Goal: Information Seeking & Learning: Learn about a topic

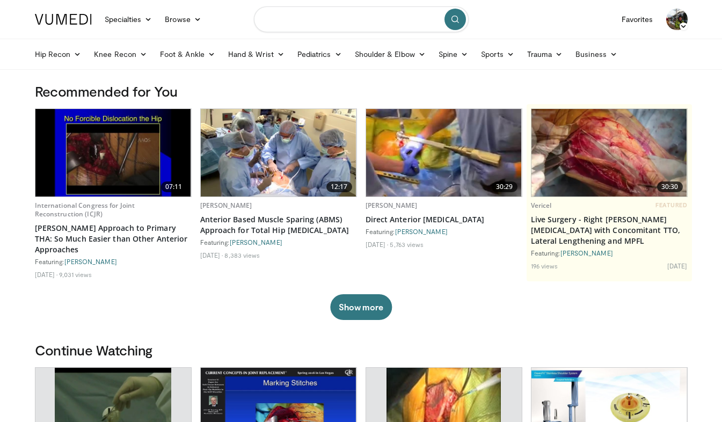
click at [293, 16] on input "Search topics, interventions" at bounding box center [361, 19] width 215 height 26
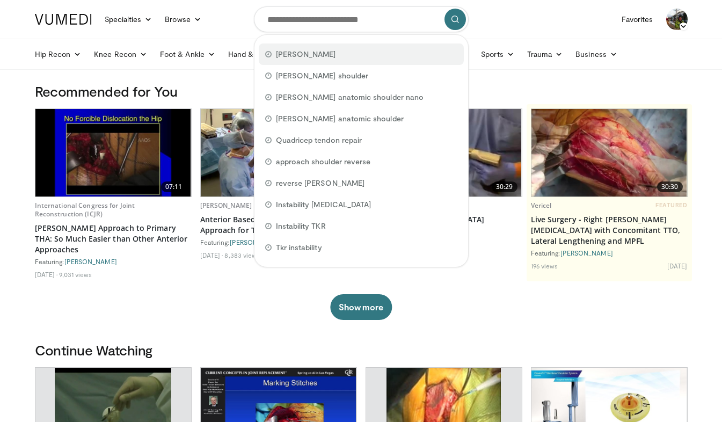
click at [309, 56] on span "john sperling" at bounding box center [306, 54] width 60 height 11
type input "**********"
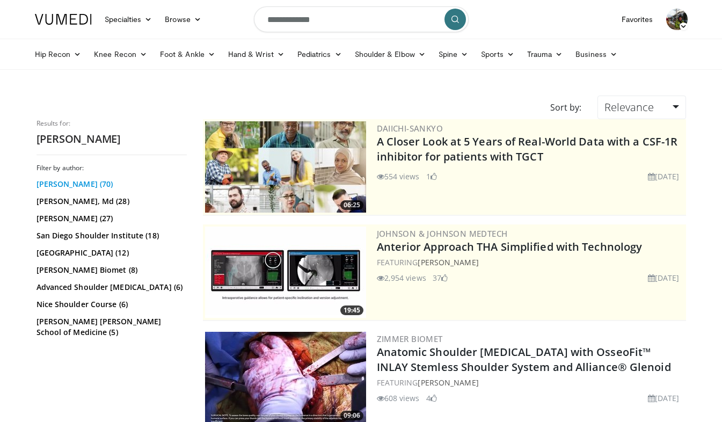
click at [86, 183] on link "[PERSON_NAME] (70)" at bounding box center [111, 184] width 148 height 11
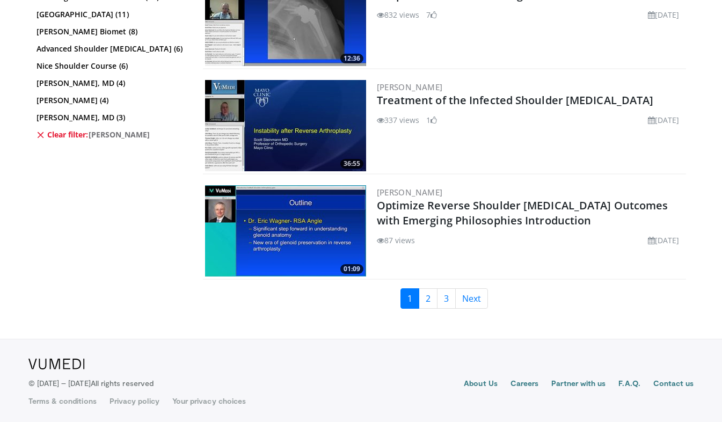
scroll to position [2668, 0]
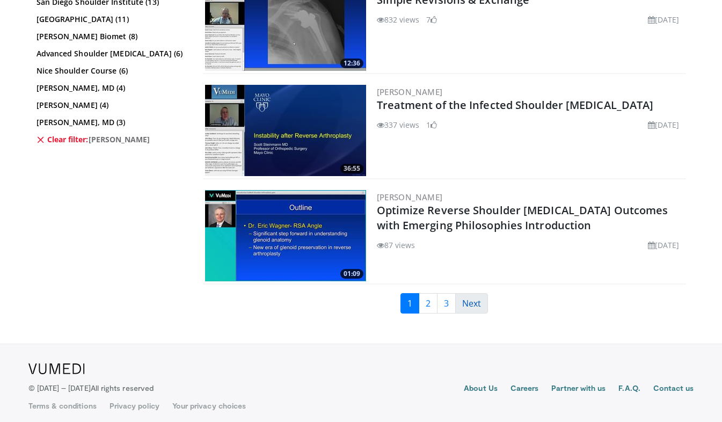
click at [483, 309] on link "Next" at bounding box center [471, 303] width 33 height 20
click at [472, 309] on link "Next" at bounding box center [471, 303] width 33 height 20
click at [473, 308] on link "Next" at bounding box center [471, 303] width 33 height 20
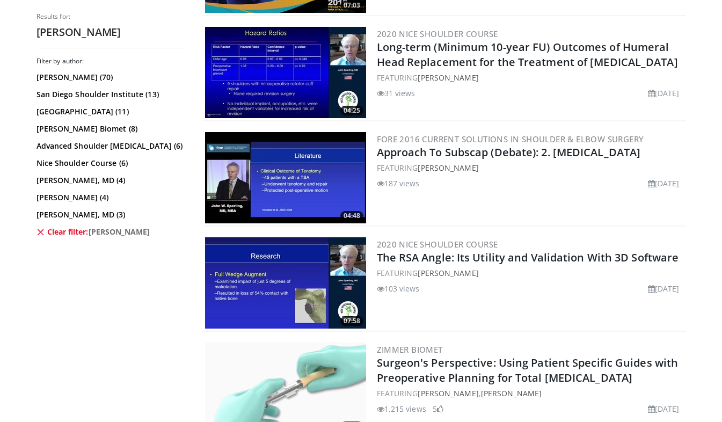
scroll to position [1893, 0]
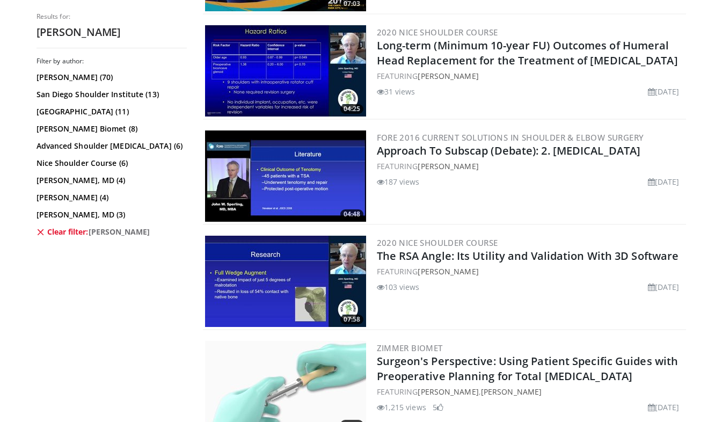
click at [228, 170] on img at bounding box center [285, 176] width 161 height 91
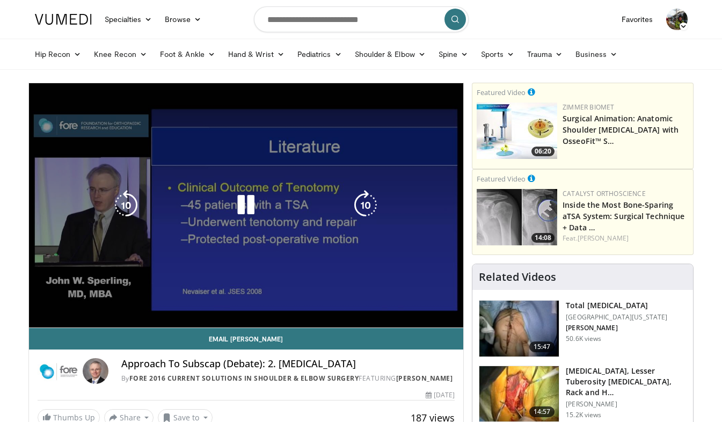
click at [400, 267] on div "10 seconds Tap to unmute" at bounding box center [246, 205] width 435 height 244
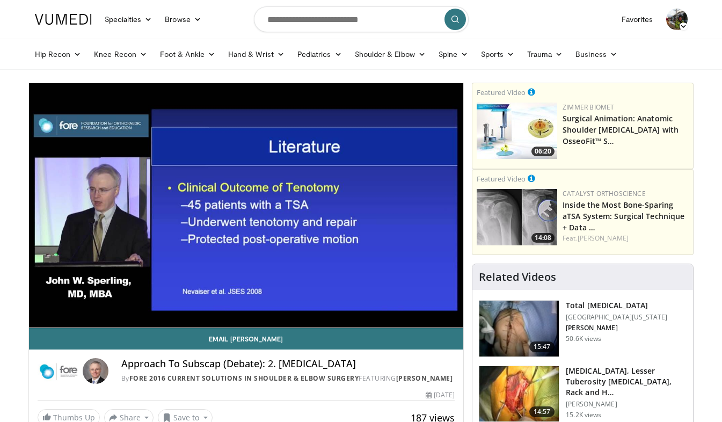
click at [302, 270] on div "10 seconds Tap to unmute" at bounding box center [246, 205] width 435 height 244
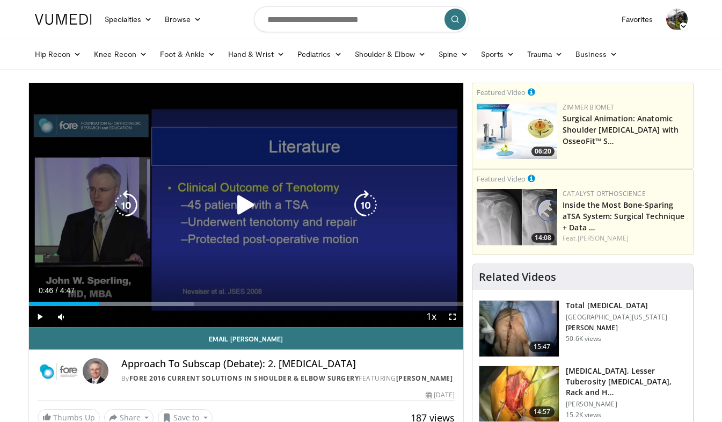
click at [247, 200] on icon "Video Player" at bounding box center [246, 205] width 30 height 30
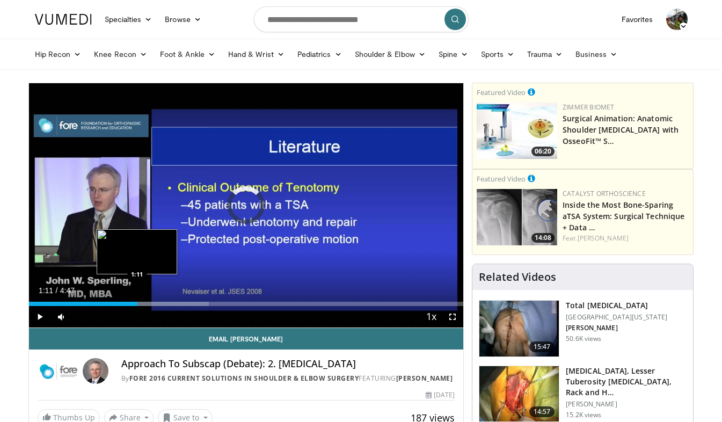
click at [138, 303] on div "Progress Bar" at bounding box center [135, 304] width 148 height 4
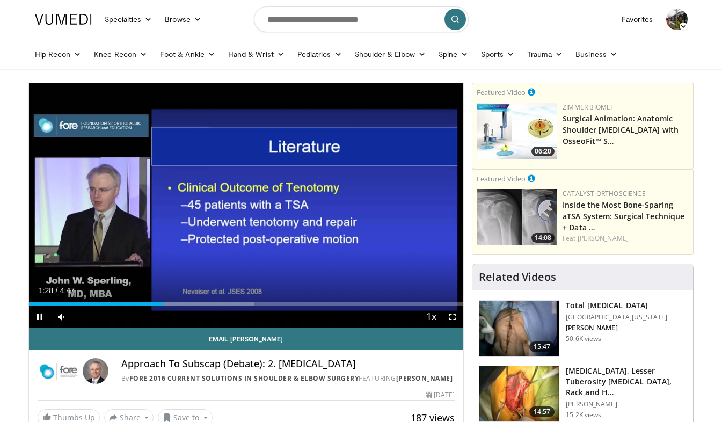
click at [203, 307] on div "Current Time 1:28 / Duration 4:47 Pause Skip Backward Skip Forward Mute Loaded …" at bounding box center [246, 316] width 435 height 21
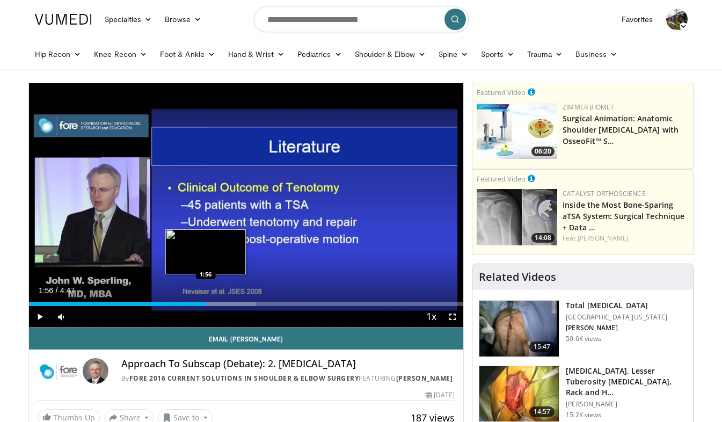
click at [206, 301] on div "Loaded : 52.30% 1:31 1:56" at bounding box center [246, 301] width 435 height 10
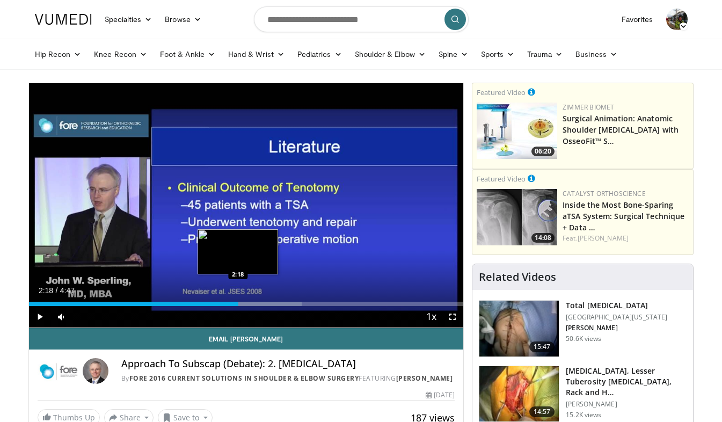
click at [238, 303] on div "Loaded : 62.76% 2:00 2:18" at bounding box center [246, 304] width 435 height 4
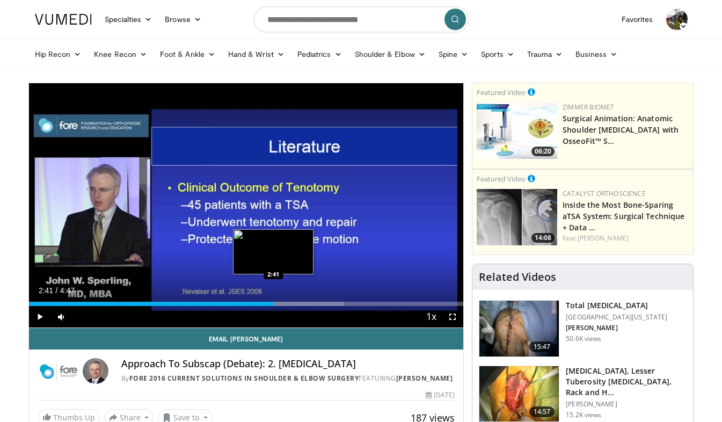
click at [274, 302] on div "Progress Bar" at bounding box center [270, 304] width 147 height 4
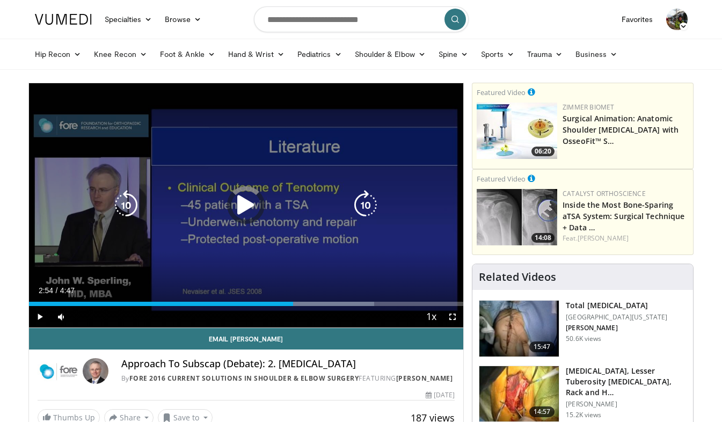
click at [293, 304] on div "Progress Bar" at bounding box center [302, 304] width 144 height 4
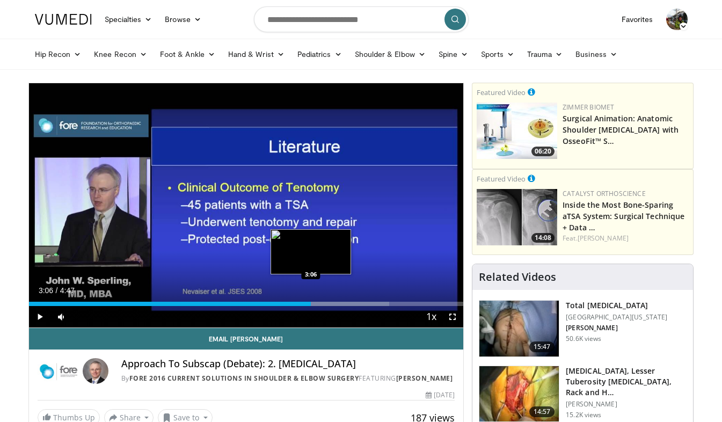
click at [311, 303] on div "Progress Bar" at bounding box center [319, 304] width 141 height 4
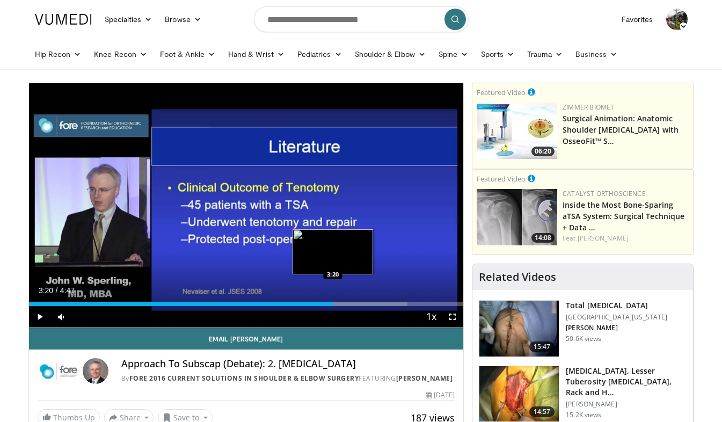
click at [333, 302] on div "Progress Bar" at bounding box center [338, 304] width 140 height 4
click at [349, 304] on div "Loaded : 93.27% 3:23 3:31" at bounding box center [246, 304] width 435 height 4
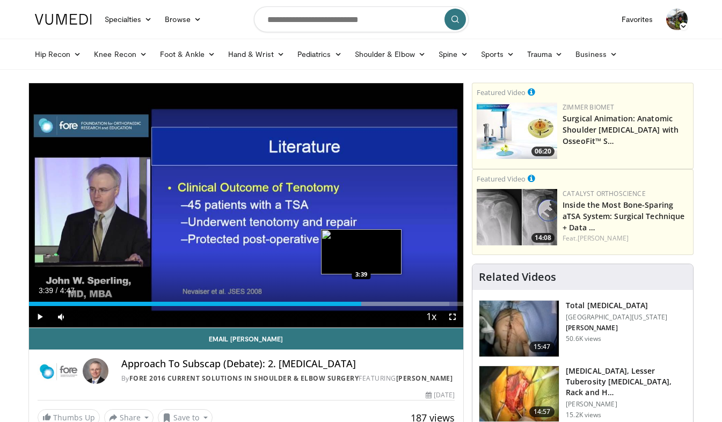
click at [361, 305] on div "Progress Bar" at bounding box center [377, 304] width 144 height 4
click at [384, 303] on div "Progress Bar" at bounding box center [390, 304] width 145 height 4
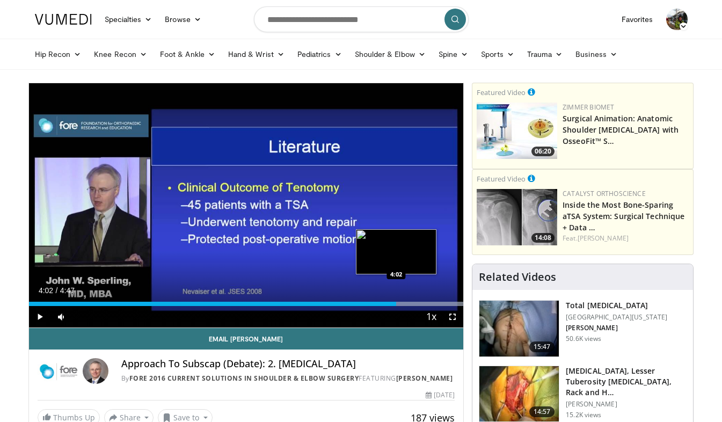
click at [397, 305] on div "Progress Bar" at bounding box center [390, 304] width 145 height 4
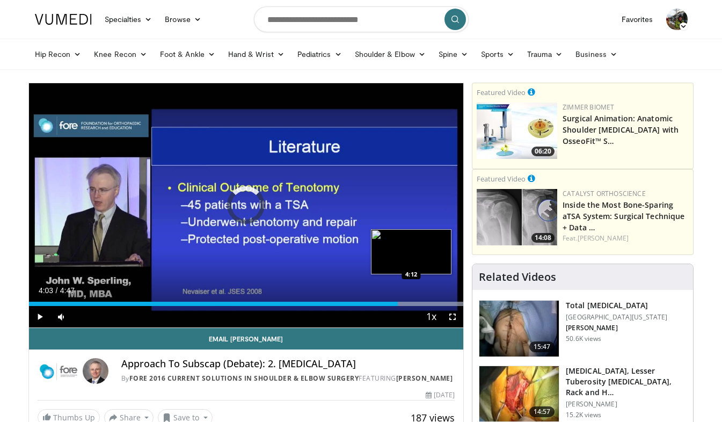
click at [412, 306] on div "Progress Bar" at bounding box center [390, 304] width 145 height 4
click at [436, 305] on div "Progress Bar" at bounding box center [390, 304] width 145 height 4
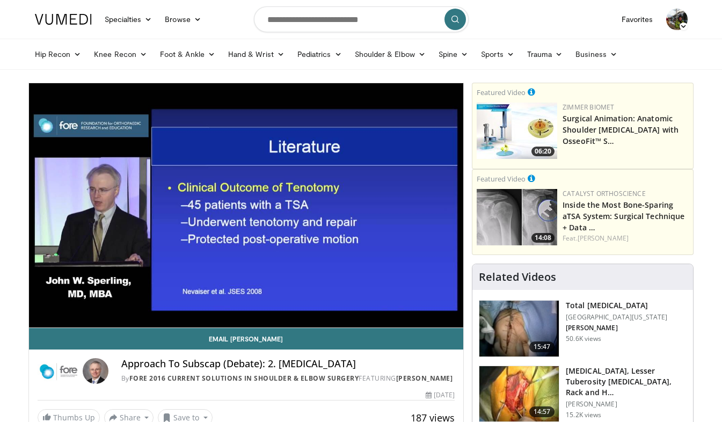
click at [446, 307] on video-js "**********" at bounding box center [246, 205] width 435 height 245
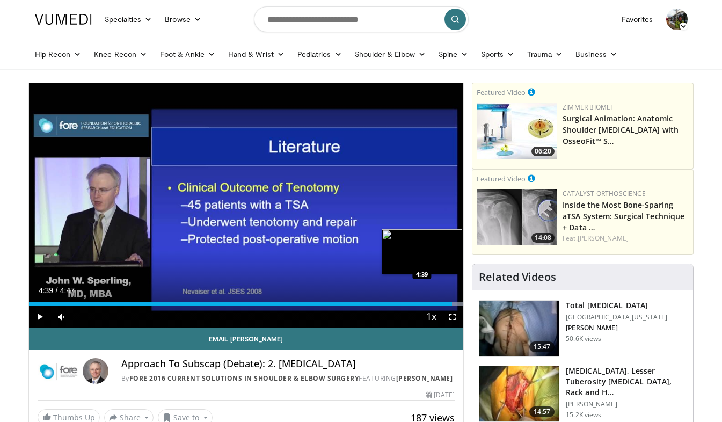
click at [452, 303] on div "Progress Bar" at bounding box center [390, 304] width 145 height 4
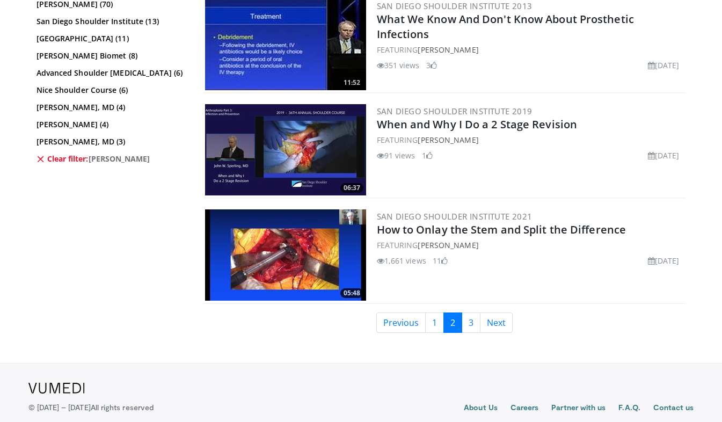
scroll to position [2664, 0]
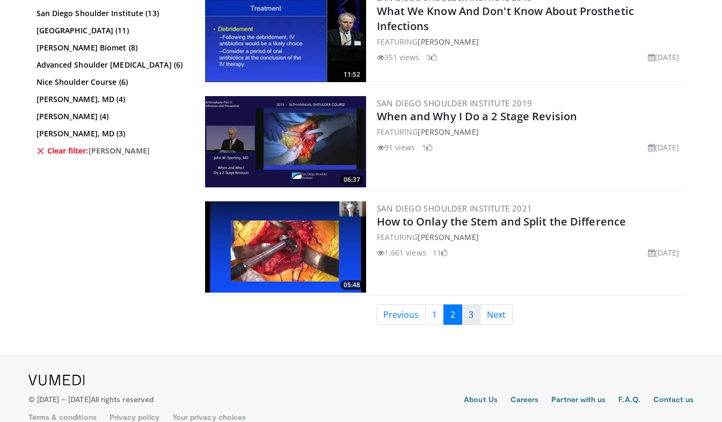
click at [472, 314] on link "3" at bounding box center [471, 315] width 19 height 20
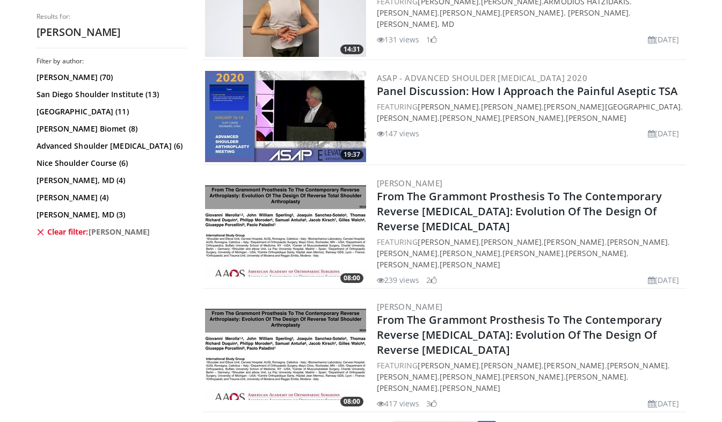
scroll to position [2185, 0]
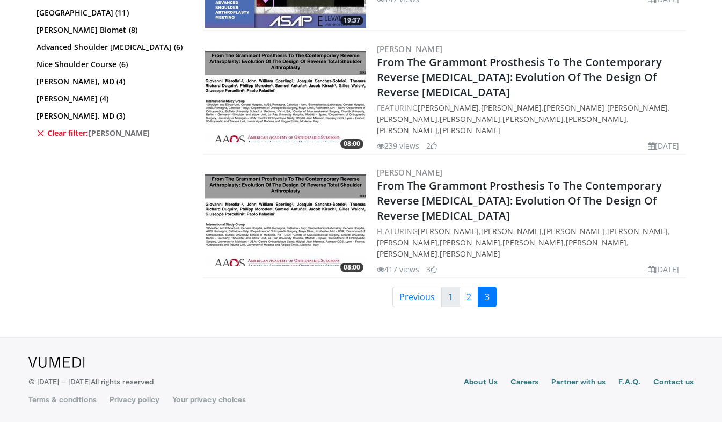
click at [448, 297] on link "1" at bounding box center [450, 297] width 19 height 20
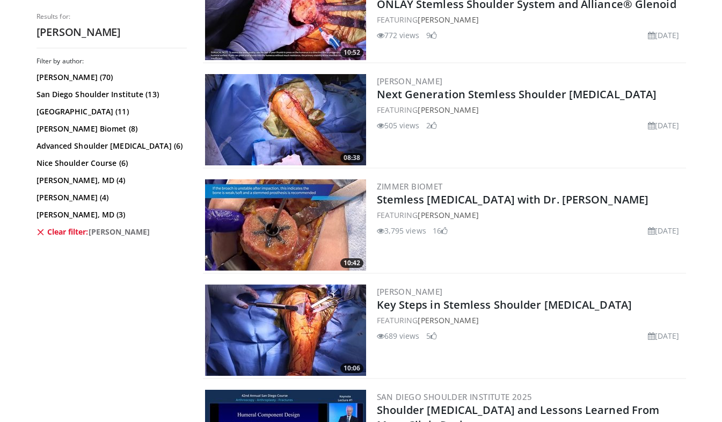
scroll to position [472, 0]
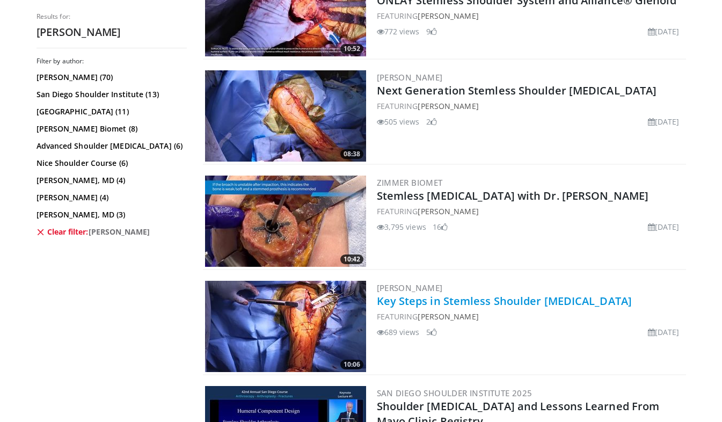
click at [530, 307] on link "Key Steps in Stemless Shoulder [MEDICAL_DATA]" at bounding box center [505, 301] width 256 height 15
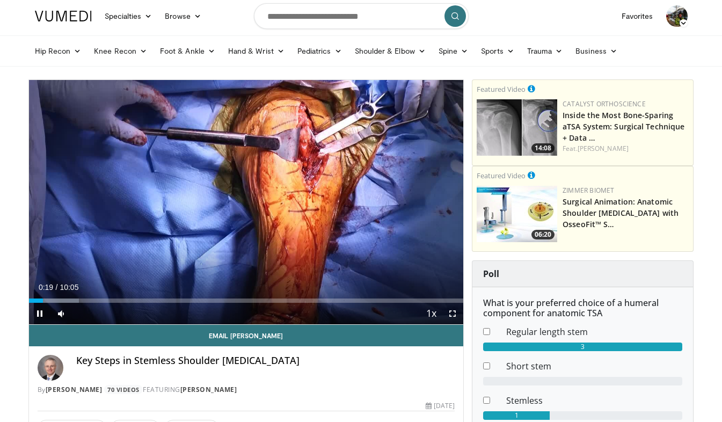
scroll to position [8, 0]
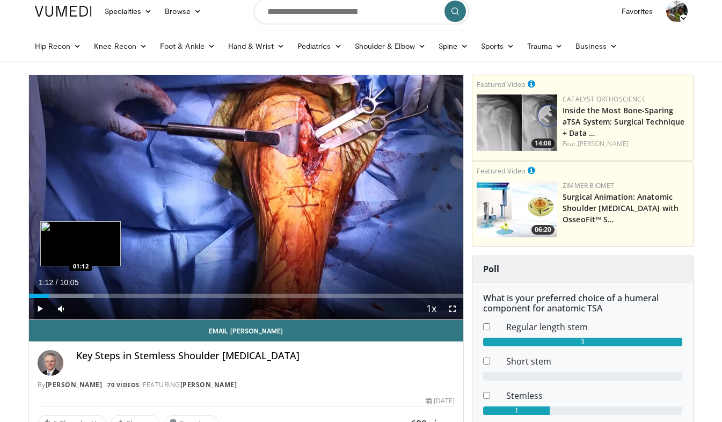
click at [81, 294] on div "Progress Bar" at bounding box center [61, 296] width 64 height 4
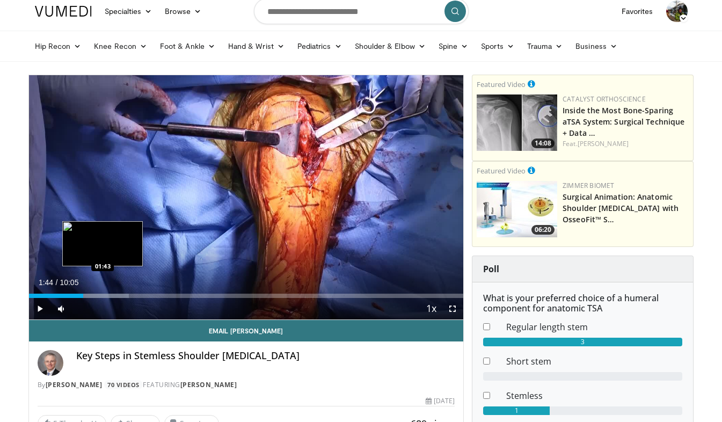
click at [104, 296] on div "Progress Bar" at bounding box center [106, 296] width 46 height 4
click at [118, 296] on div "Progress Bar" at bounding box center [116, 296] width 67 height 4
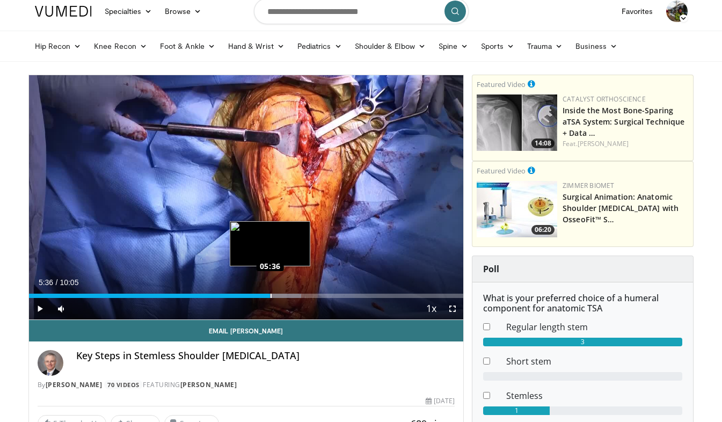
click at [271, 298] on div "Loaded : 62.67% 05:11 05:36" at bounding box center [246, 296] width 435 height 4
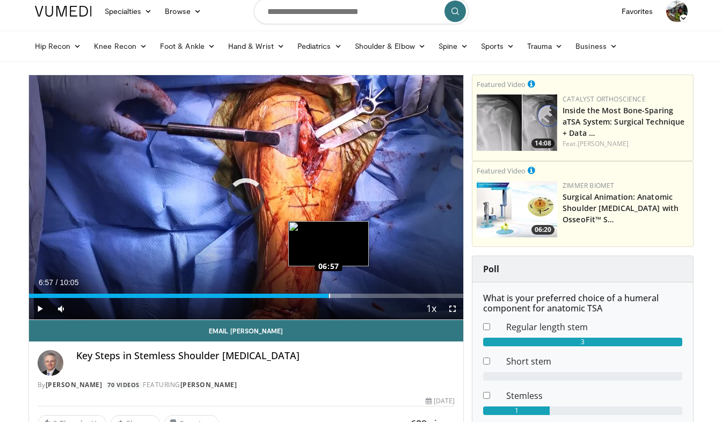
click at [329, 293] on div "Loaded : 74.22% 06:57 06:57" at bounding box center [246, 293] width 435 height 10
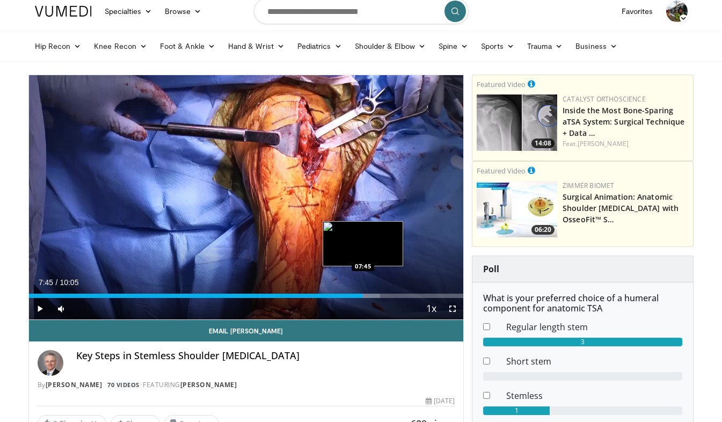
click at [364, 295] on div "Progress Bar" at bounding box center [361, 296] width 38 height 4
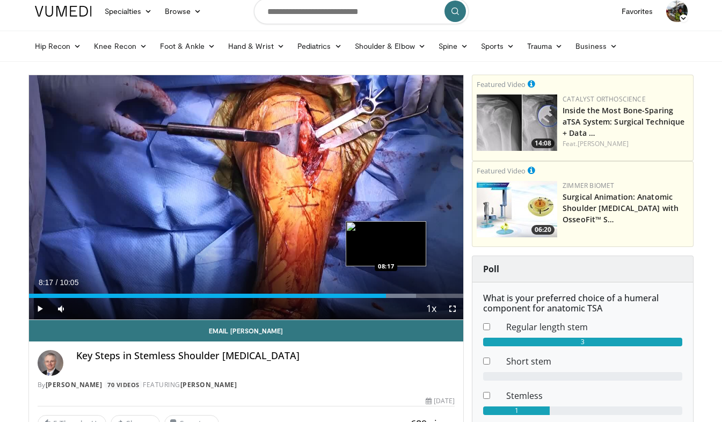
click at [386, 296] on div "Progress Bar" at bounding box center [381, 296] width 70 height 4
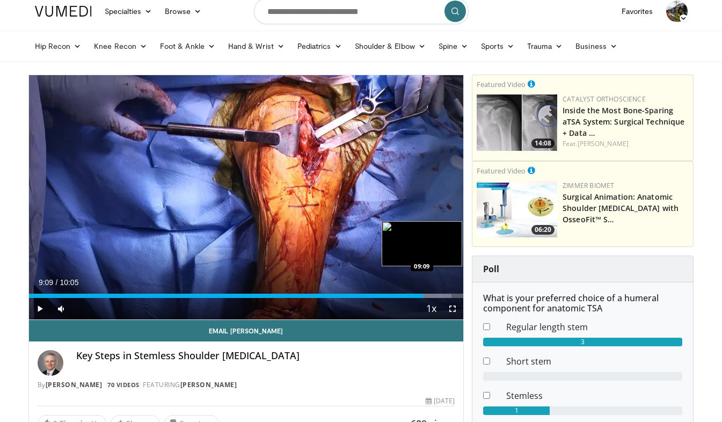
click at [423, 292] on div "Loaded : 97.32% 09:09 09:09" at bounding box center [246, 293] width 435 height 10
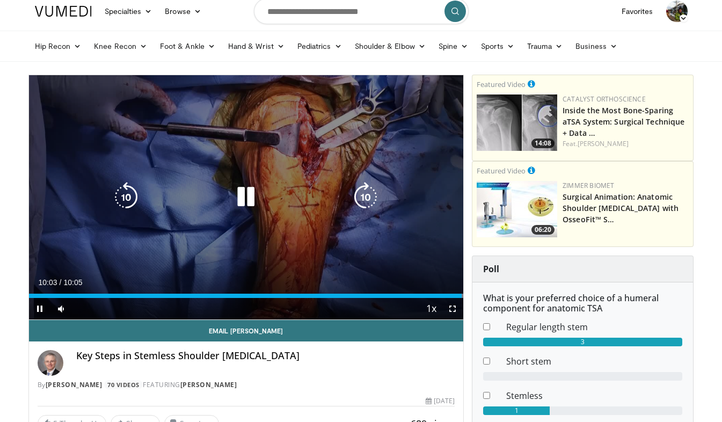
click at [396, 127] on div "10 seconds Tap to unmute" at bounding box center [246, 197] width 435 height 244
